Goal: Information Seeking & Learning: Learn about a topic

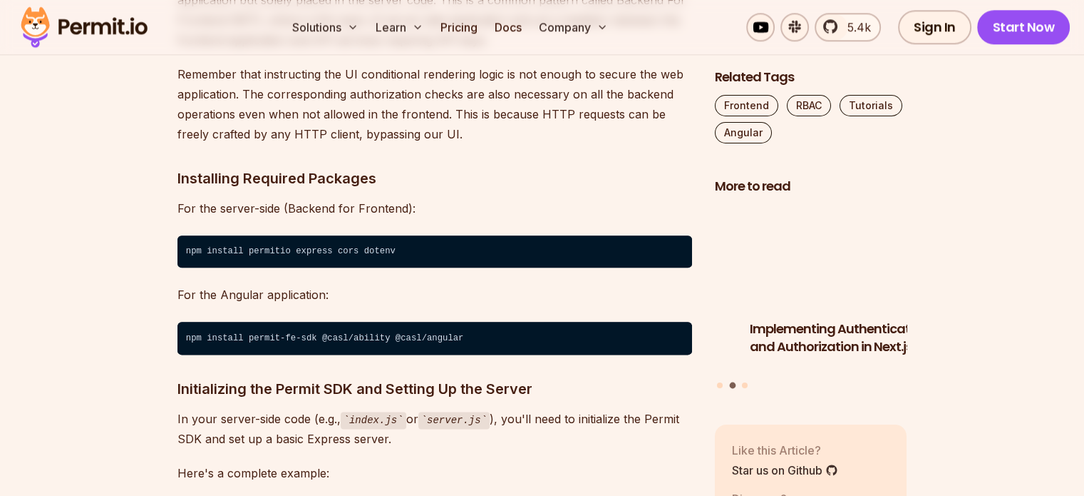
scroll to position [1711, 0]
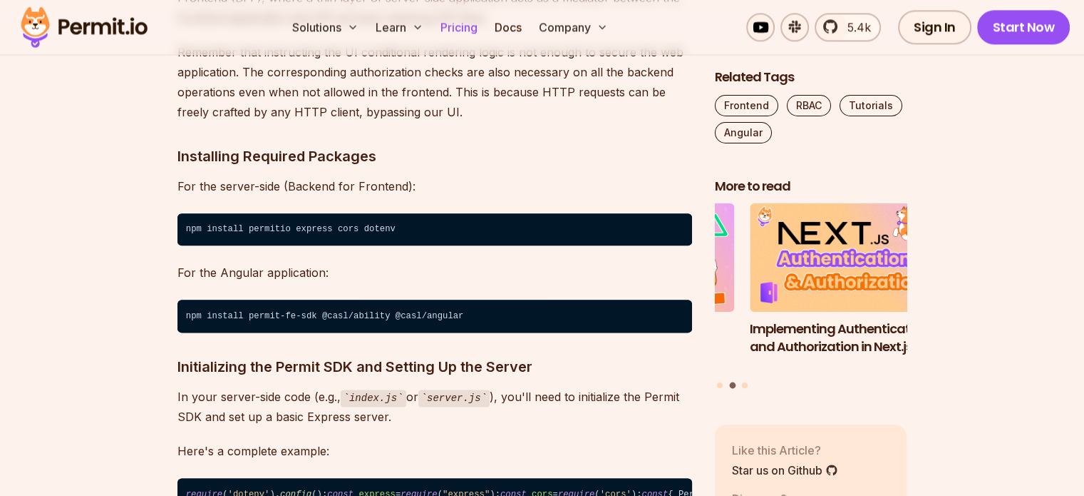
click at [483, 25] on link "Pricing" at bounding box center [459, 27] width 48 height 29
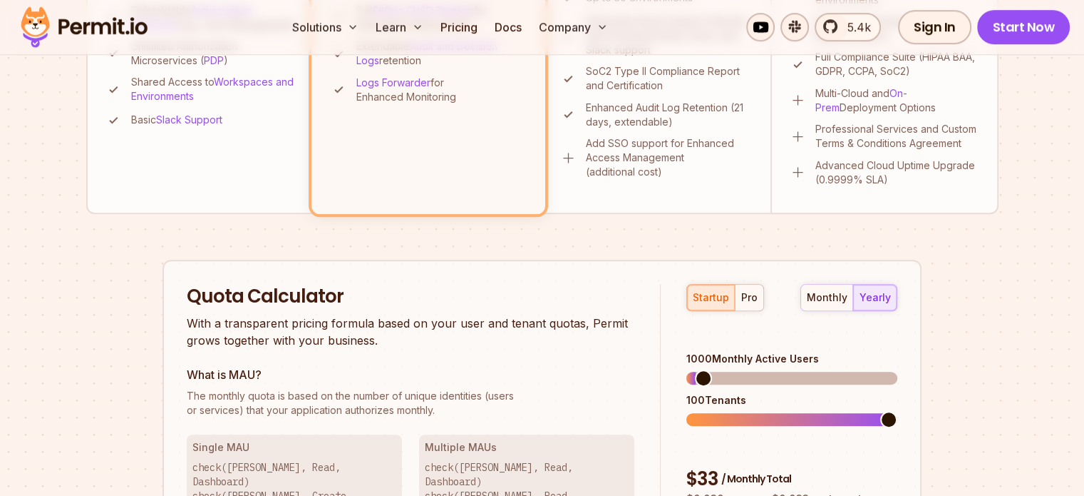
scroll to position [856, 0]
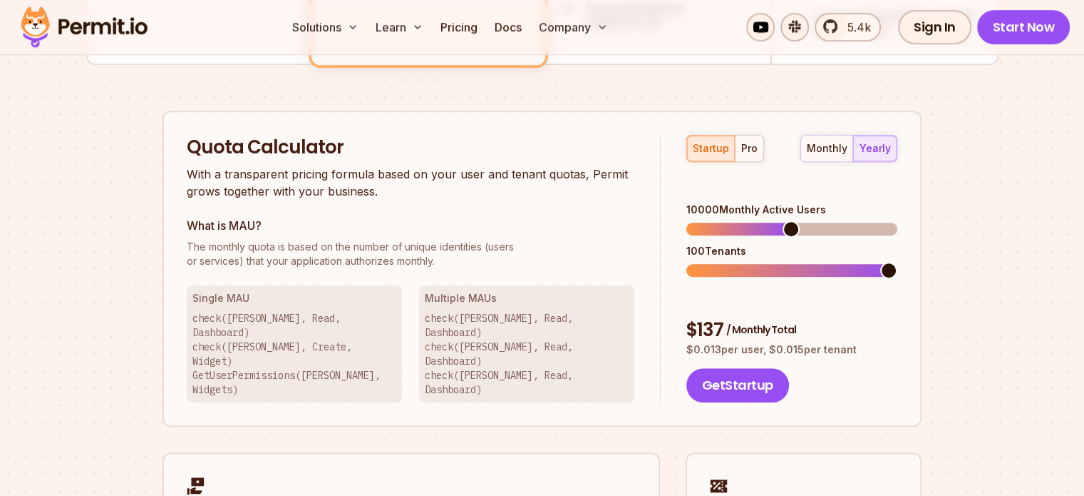
click at [791, 220] on span at bounding box center [791, 228] width 17 height 17
click at [871, 161] on div "startup pro monthly yearly 10000 Monthly Active Users 100 Tenants $ 137 / Month…" at bounding box center [779, 269] width 237 height 268
click at [874, 150] on div "monthly yearly" at bounding box center [849, 148] width 97 height 27
click at [748, 150] on div "pro" at bounding box center [749, 148] width 16 height 14
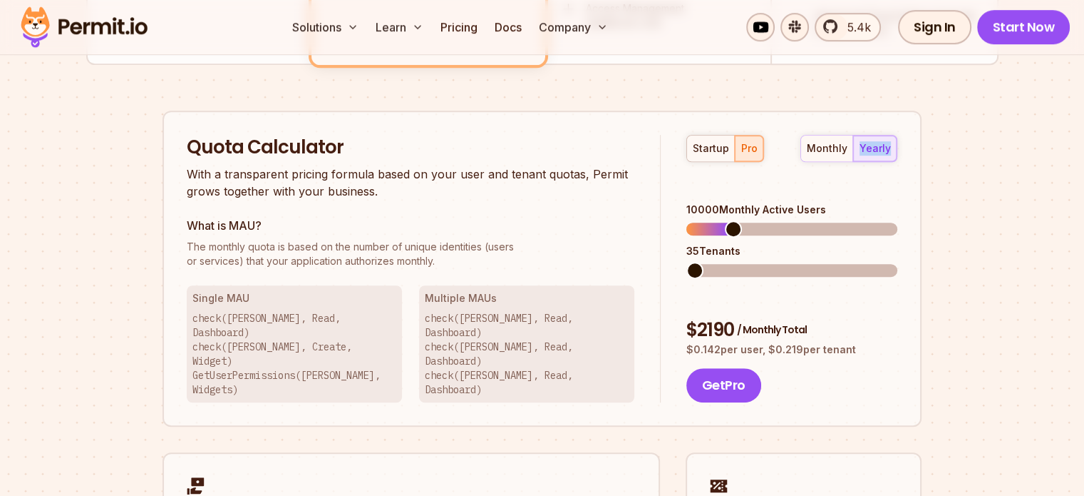
click at [687, 262] on span at bounding box center [695, 270] width 17 height 17
click at [699, 158] on button "startup" at bounding box center [711, 148] width 48 height 26
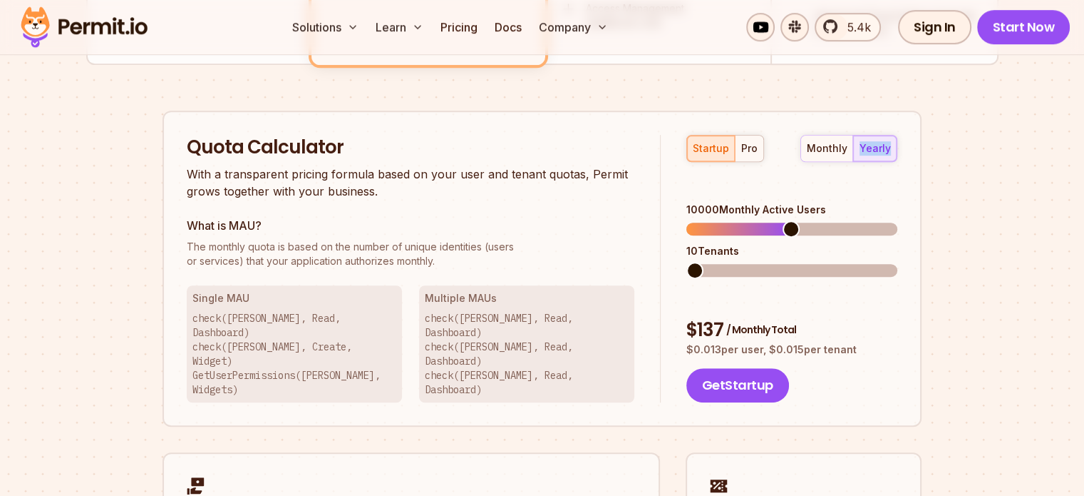
click at [690, 262] on span at bounding box center [695, 270] width 17 height 17
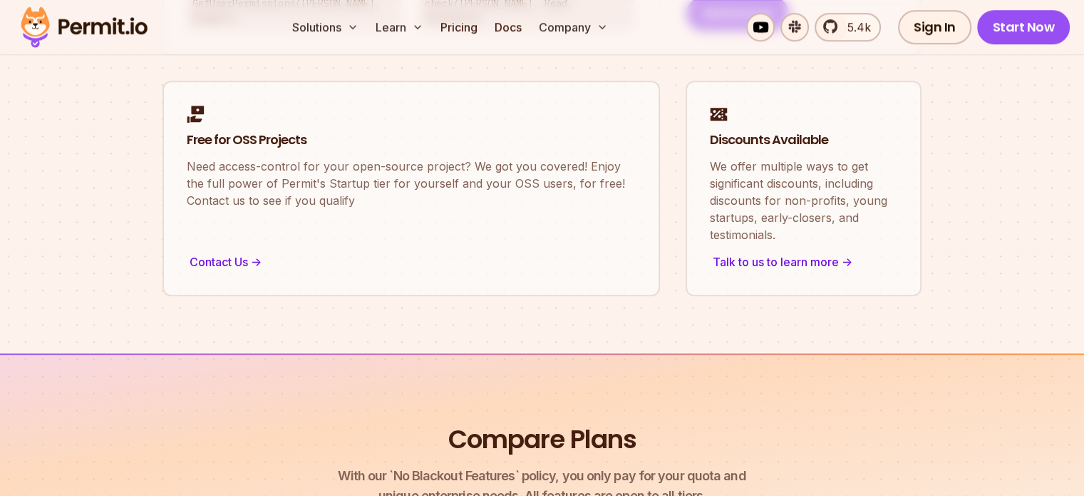
scroll to position [1497, 0]
